Goal: Task Accomplishment & Management: Complete application form

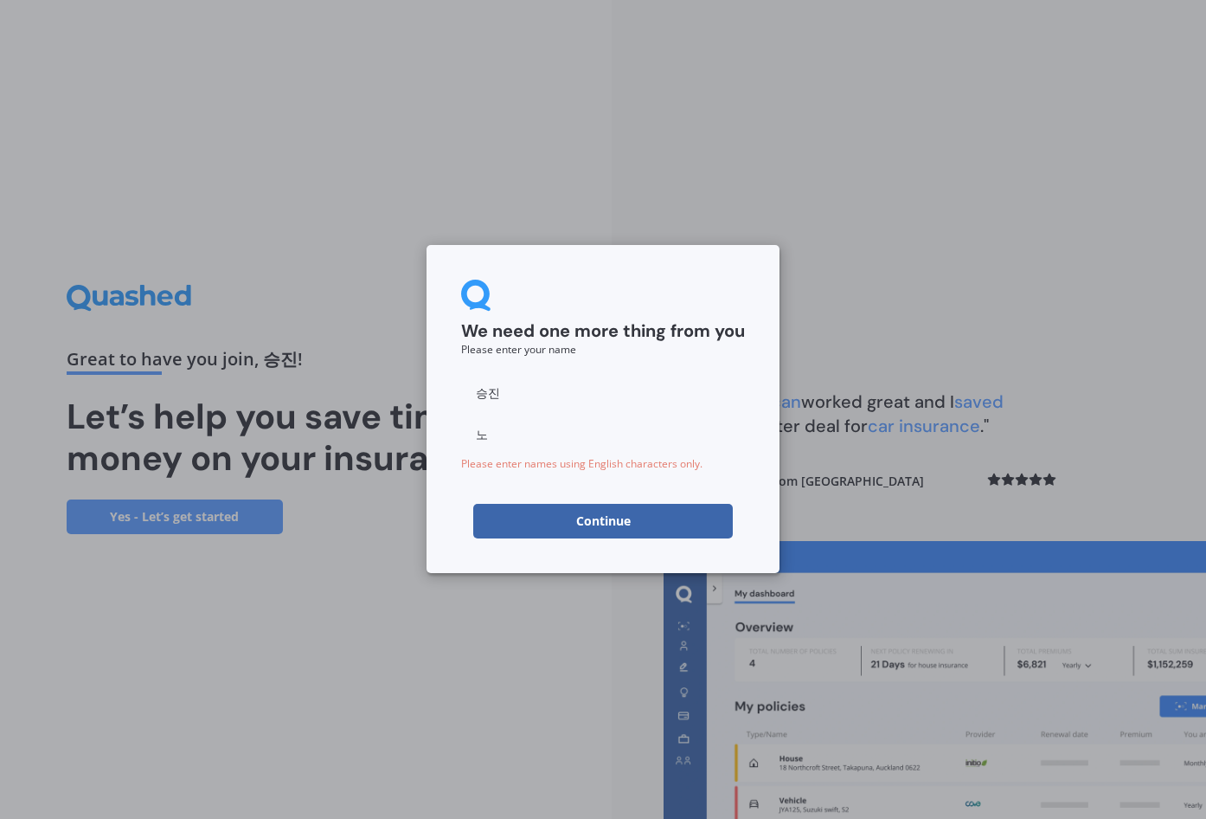
click at [614, 517] on button "Continue" at bounding box center [603, 521] width 260 height 35
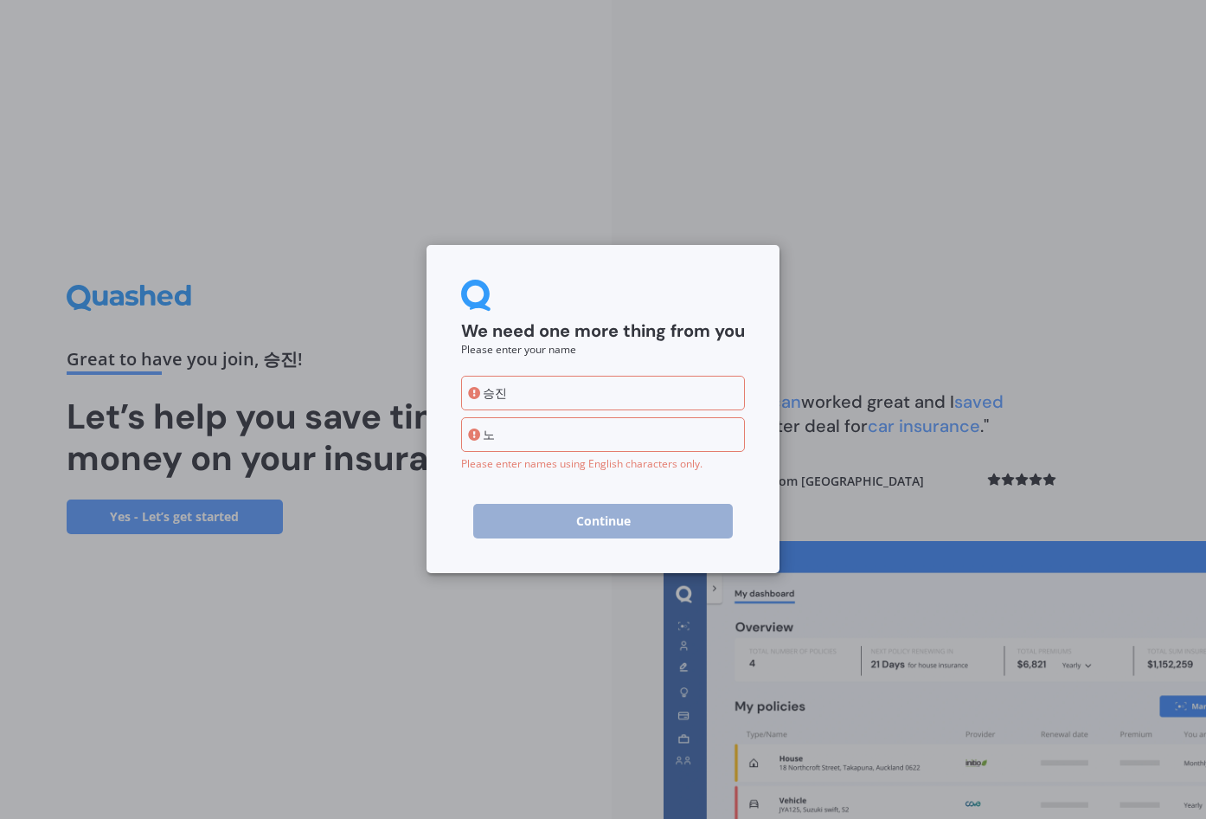
click at [370, 600] on div "We need one more thing from you Please enter your name 승진 노 Please enter names …" at bounding box center [603, 409] width 1206 height 819
click at [299, 534] on div "We need one more thing from you Please enter your name 승진 노 Please enter names …" at bounding box center [603, 409] width 1206 height 819
click at [547, 551] on div "We need one more thing from you Please enter your name 승진 노 Please enter names …" at bounding box center [603, 409] width 353 height 328
